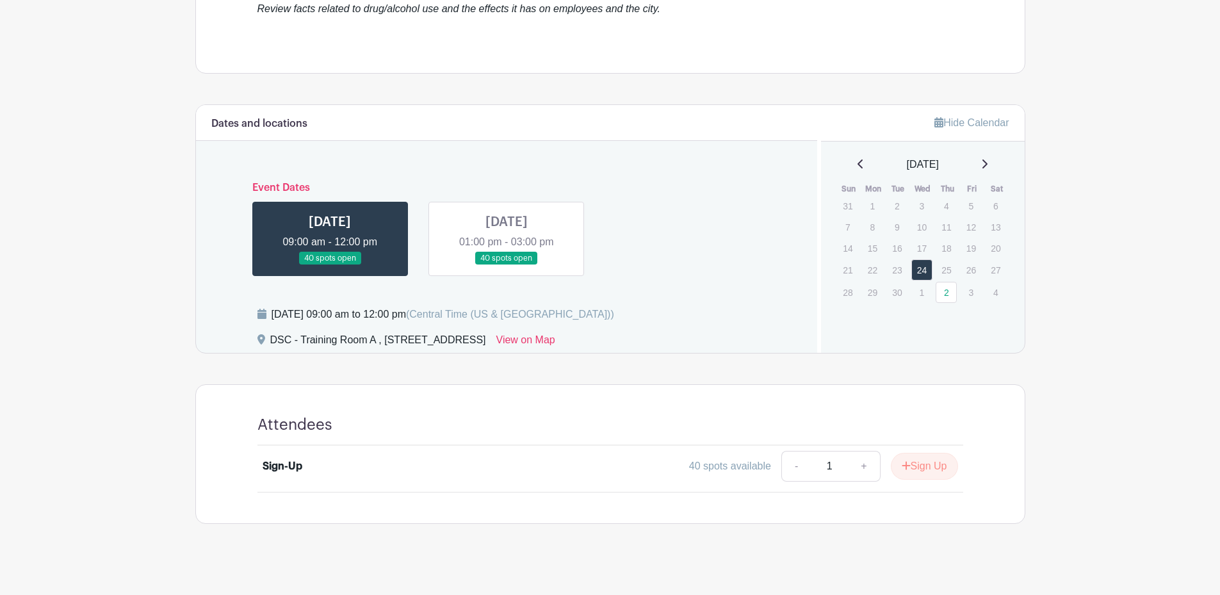
scroll to position [457, 0]
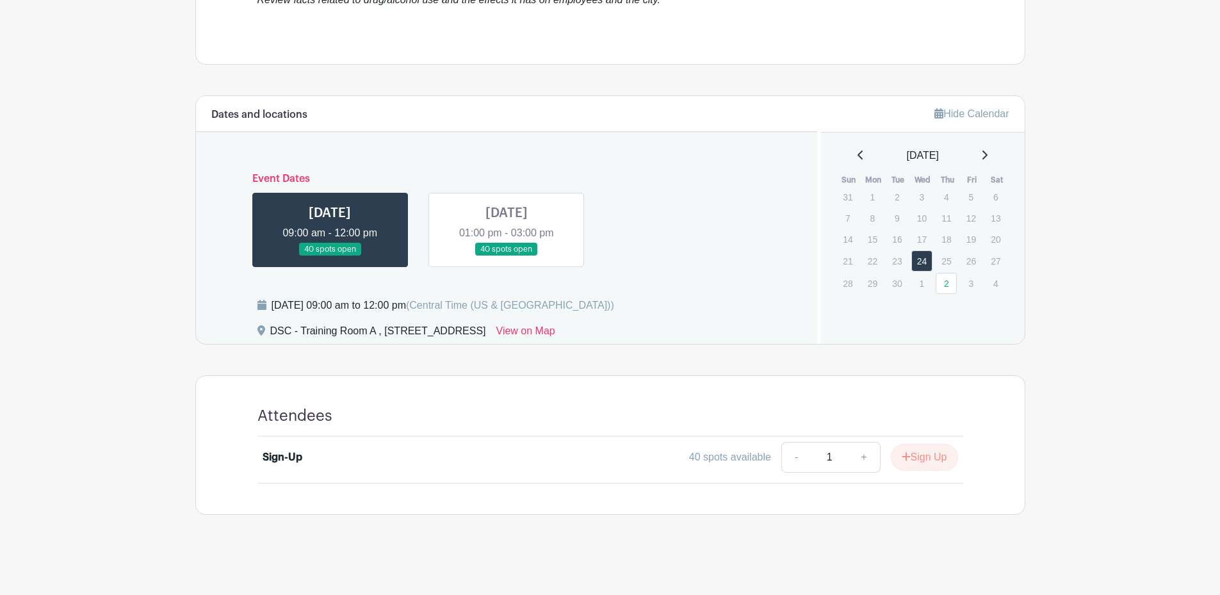
click at [507, 256] on link at bounding box center [507, 256] width 0 height 0
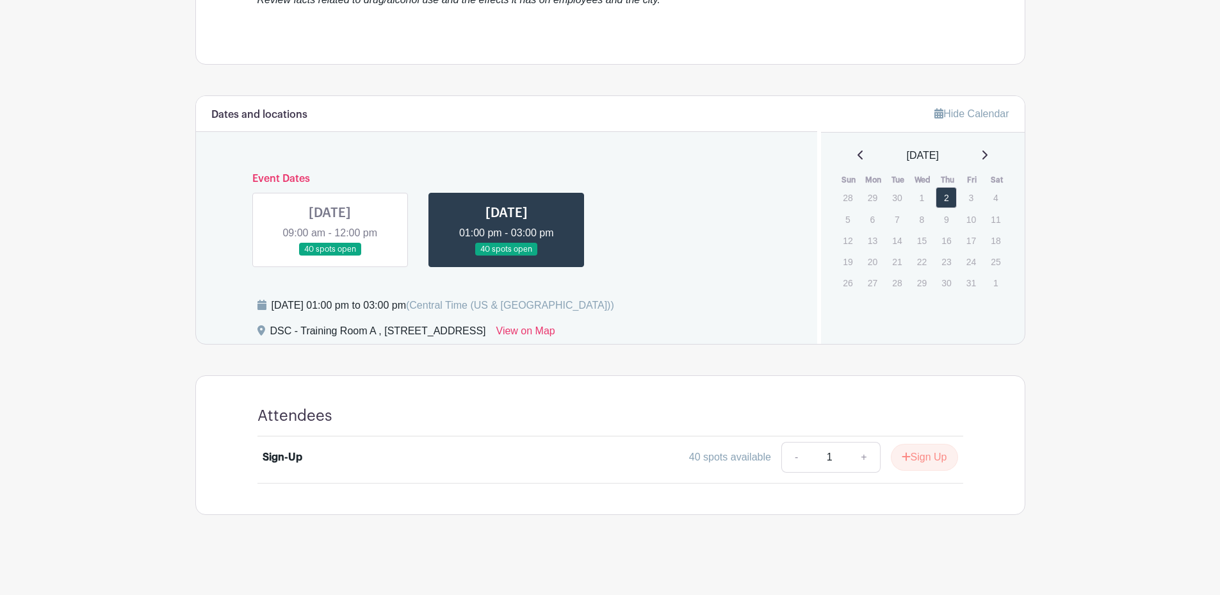
click at [330, 256] on link at bounding box center [330, 256] width 0 height 0
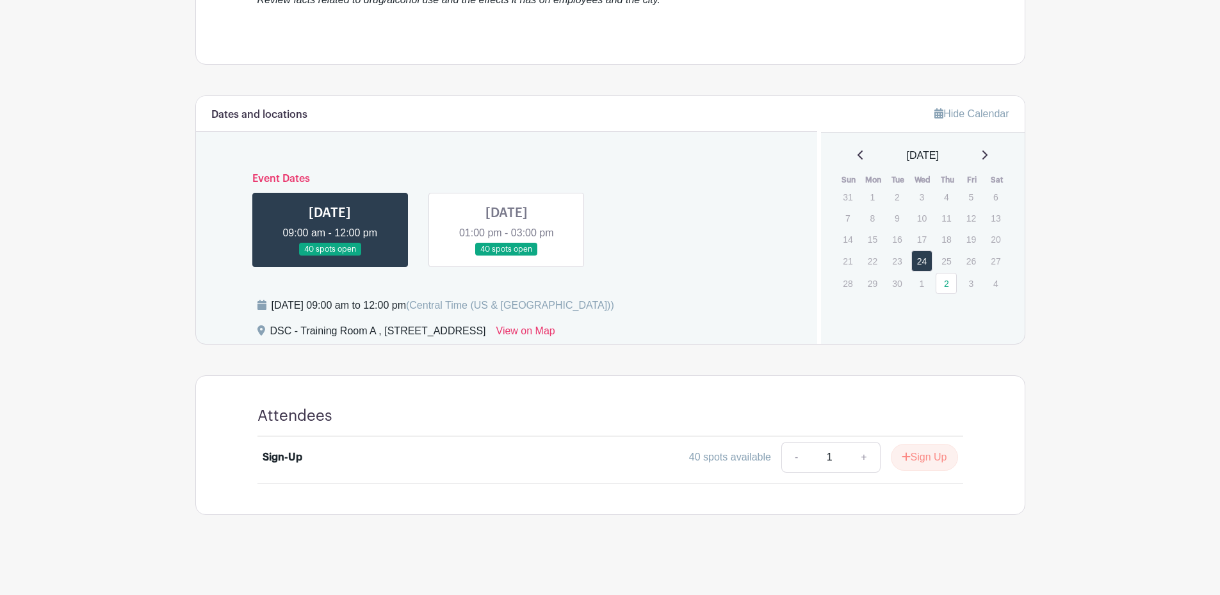
click at [507, 256] on link at bounding box center [507, 256] width 0 height 0
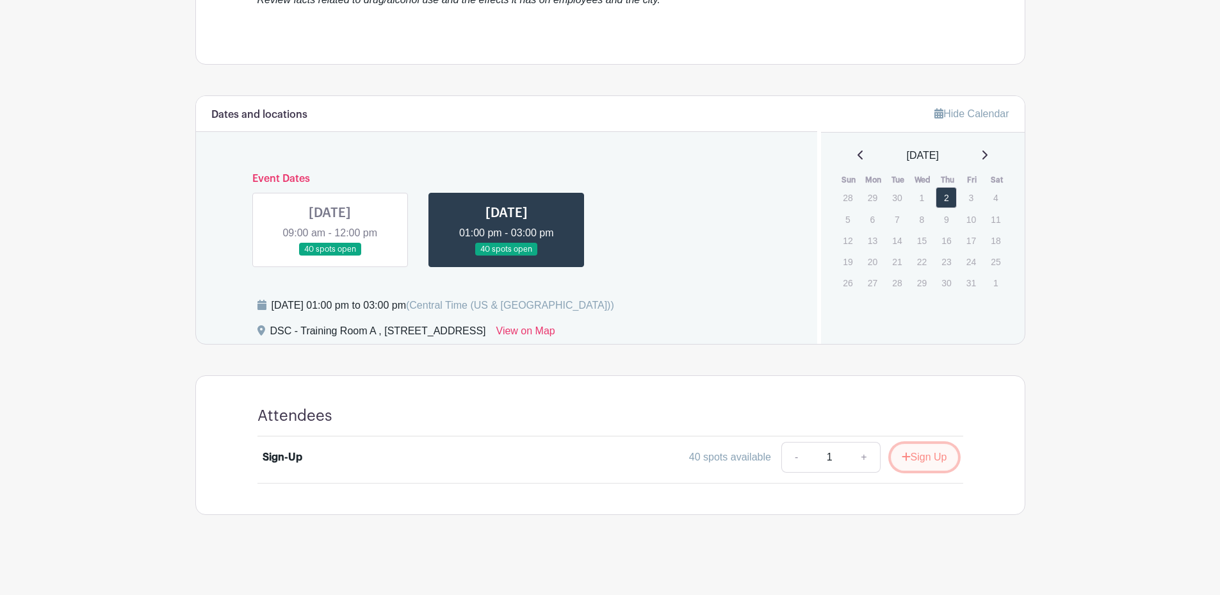
click at [905, 460] on icon "submit" at bounding box center [906, 457] width 9 height 10
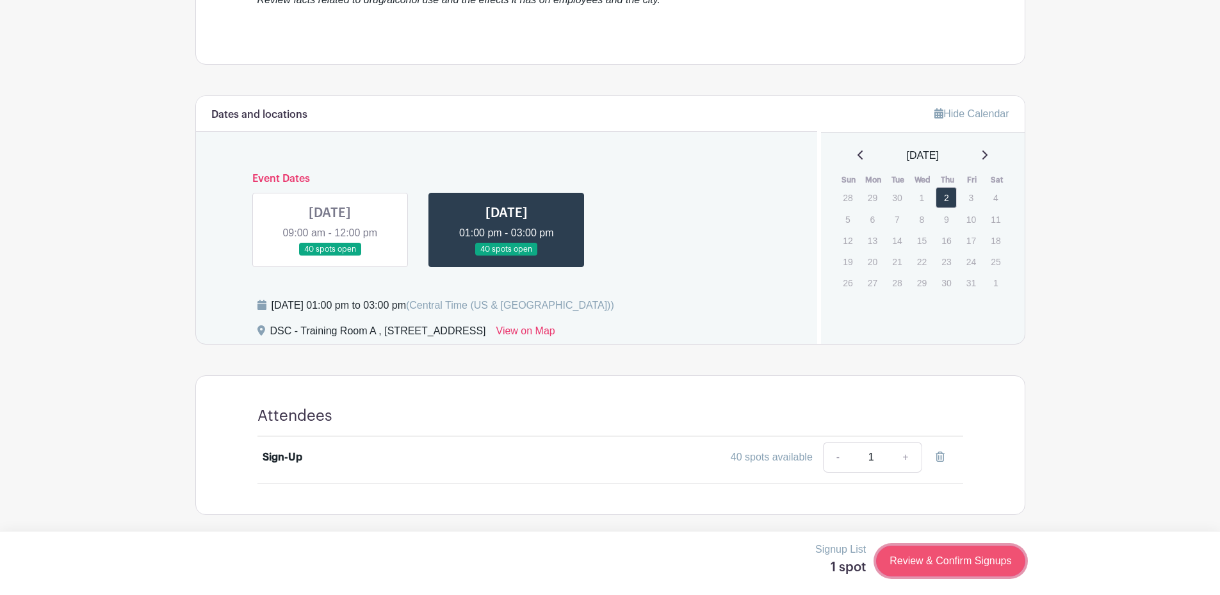
click at [935, 562] on link "Review & Confirm Signups" at bounding box center [950, 561] width 149 height 31
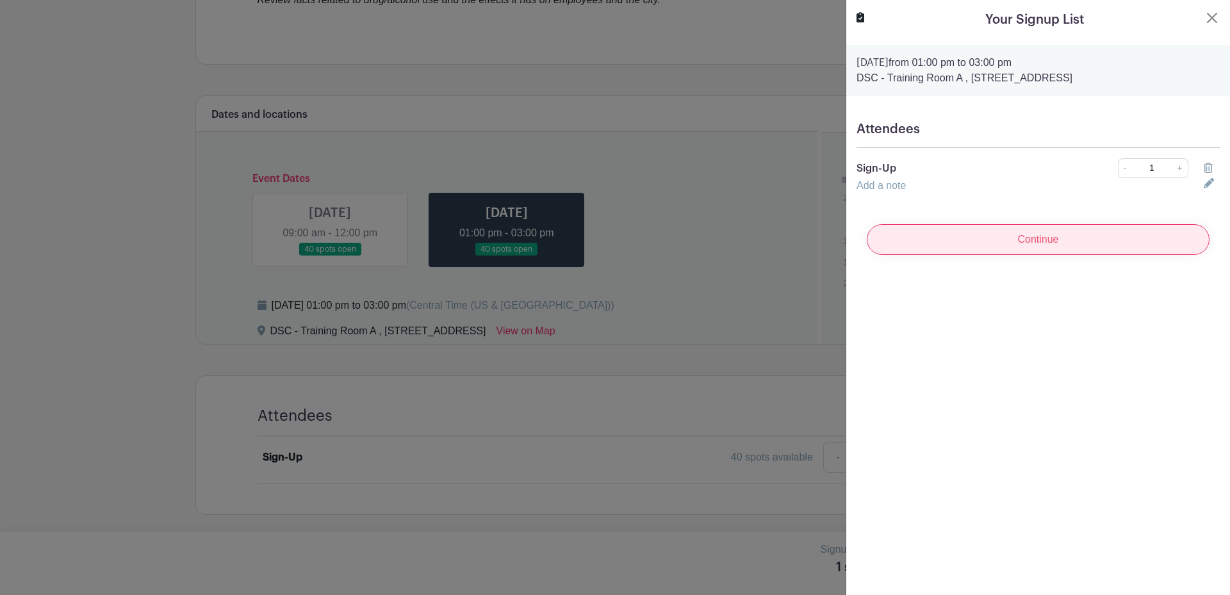
click at [972, 231] on input "Continue" at bounding box center [1038, 239] width 343 height 31
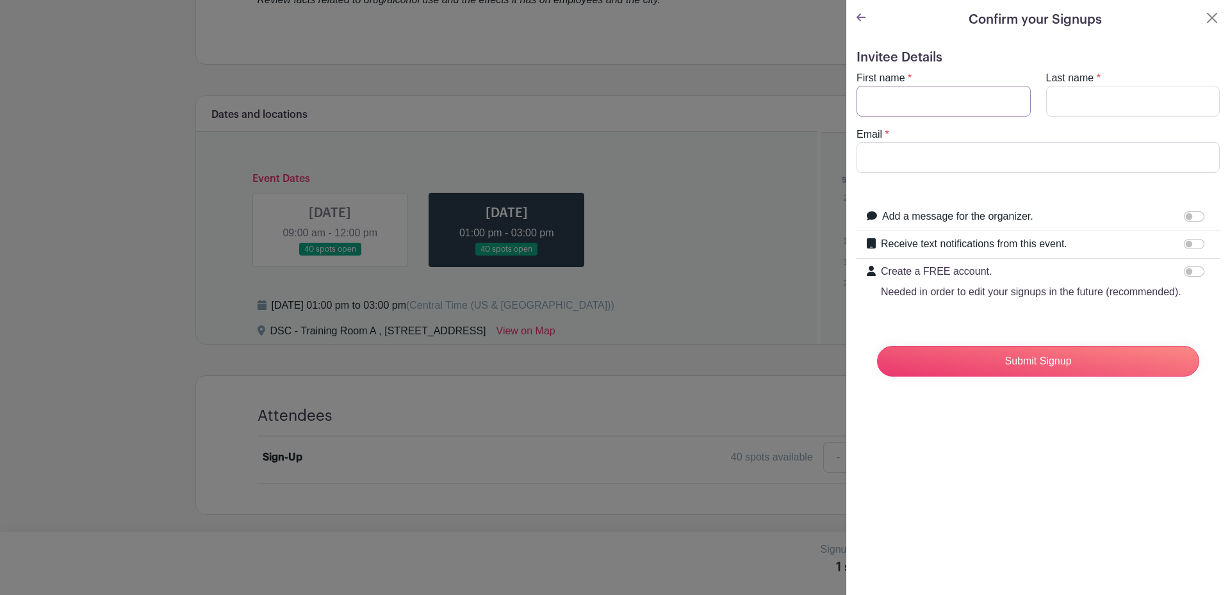
drag, startPoint x: 895, startPoint y: 97, endPoint x: 905, endPoint y: 101, distance: 10.3
click at [895, 97] on input "First name" at bounding box center [943, 101] width 174 height 31
type input "[PERSON_NAME]"
drag, startPoint x: 1034, startPoint y: 102, endPoint x: 1048, endPoint y: 104, distance: 13.6
click at [1040, 102] on div "Last name *" at bounding box center [1133, 93] width 190 height 46
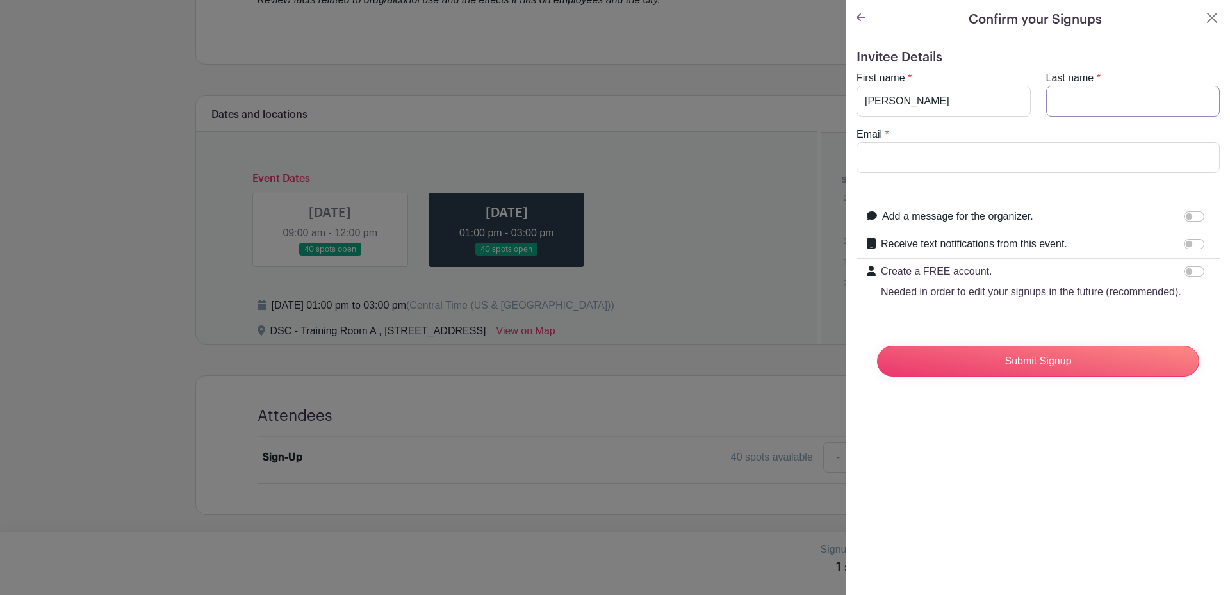
click at [1052, 104] on input "Last name" at bounding box center [1133, 101] width 174 height 31
type input "[PERSON_NAME]"
click at [1047, 157] on input "Email" at bounding box center [1037, 157] width 363 height 31
type input "[EMAIL_ADDRESS][DOMAIN_NAME]"
click at [1053, 377] on input "Submit Signup" at bounding box center [1038, 361] width 322 height 31
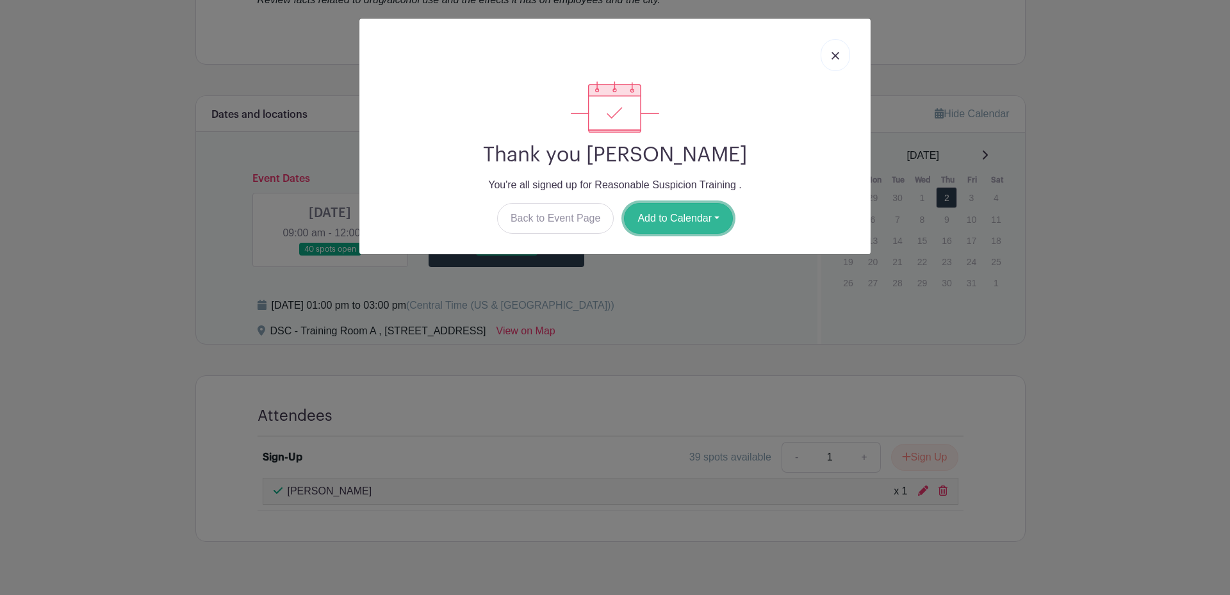
click at [683, 214] on button "Add to Calendar" at bounding box center [678, 218] width 109 height 31
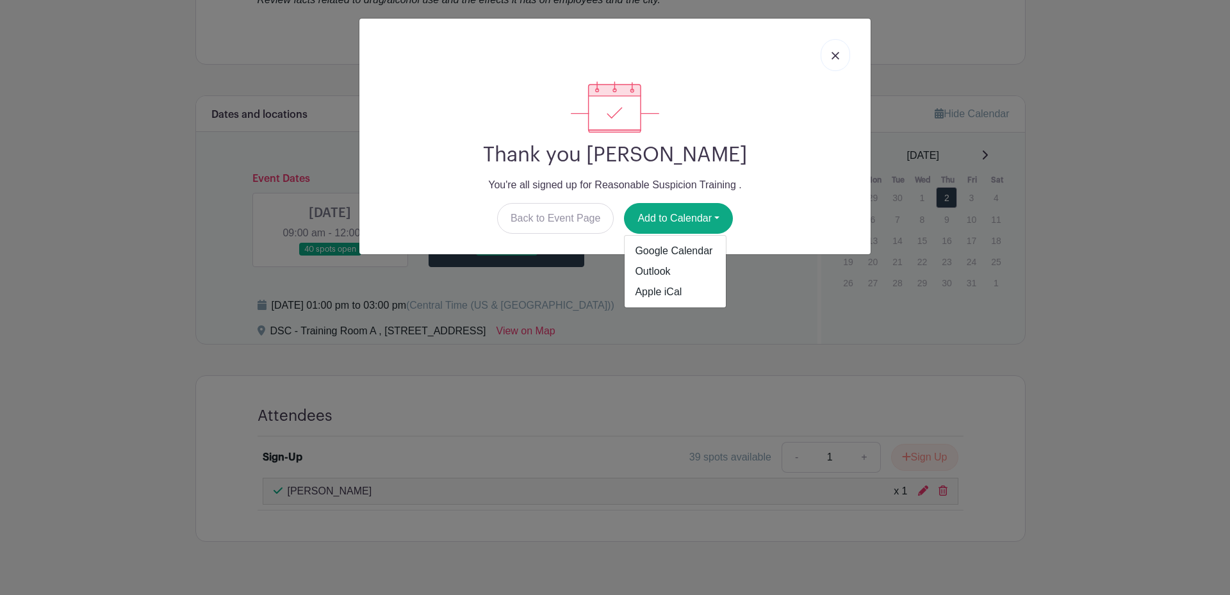
click at [830, 58] on link at bounding box center [835, 55] width 29 height 32
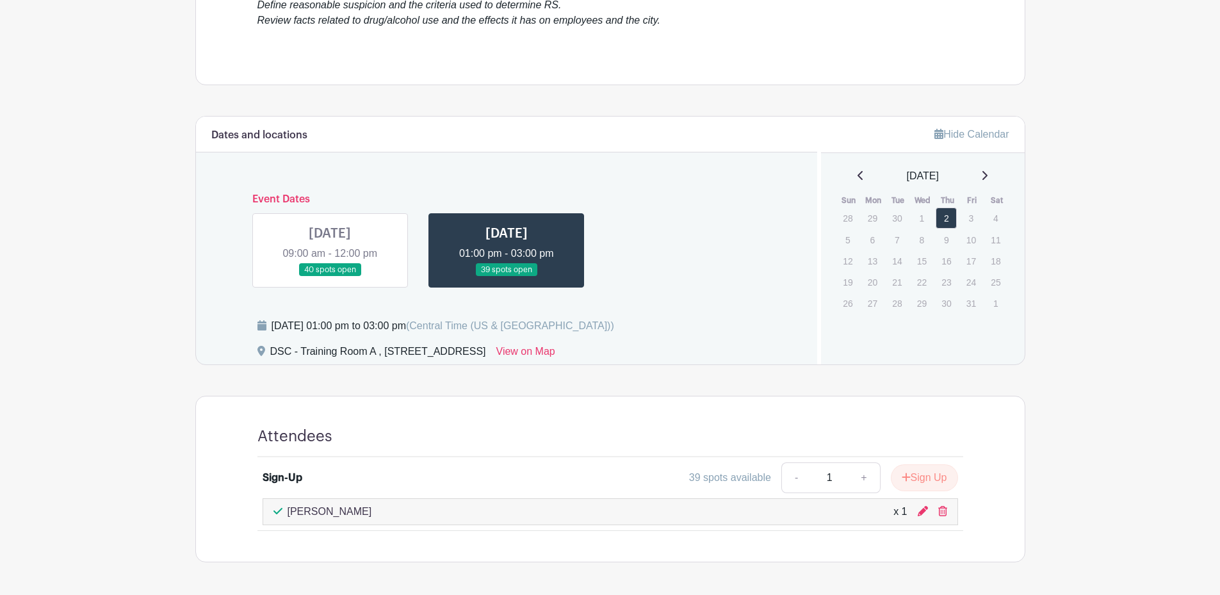
scroll to position [457, 0]
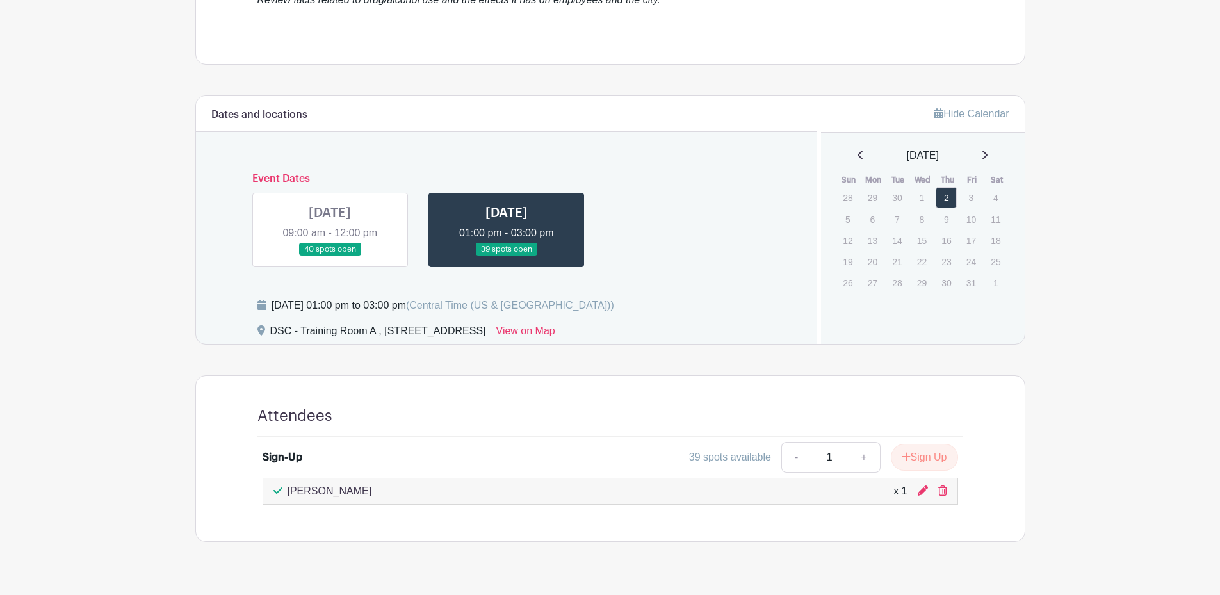
click at [330, 256] on link at bounding box center [330, 256] width 0 height 0
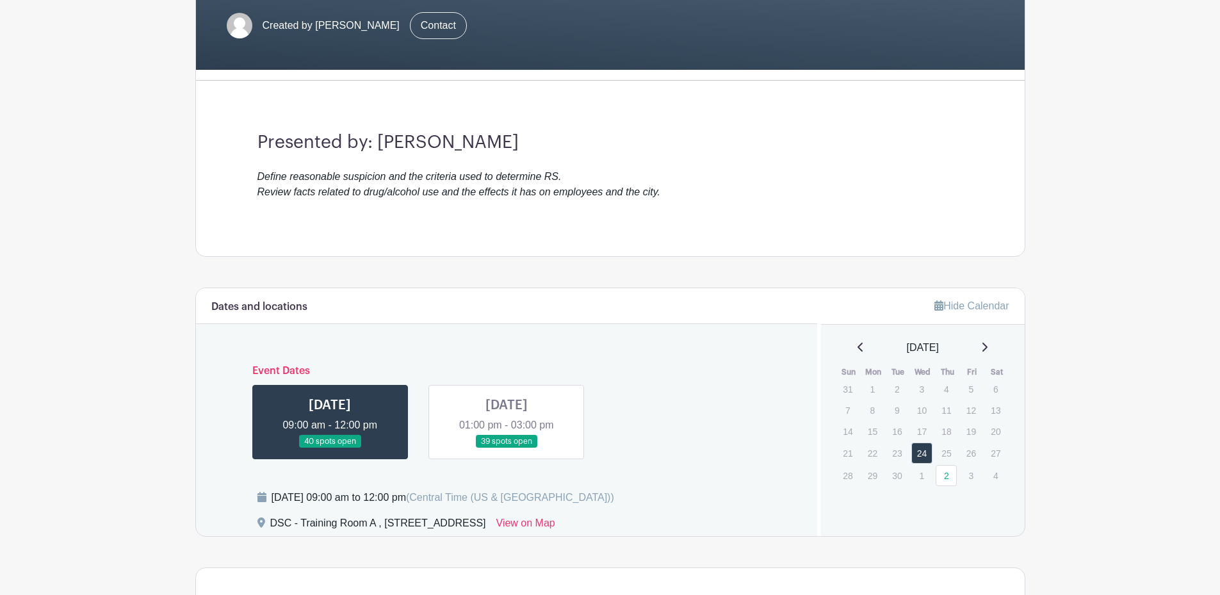
click at [507, 448] on link at bounding box center [507, 448] width 0 height 0
